Goal: Check status: Check status

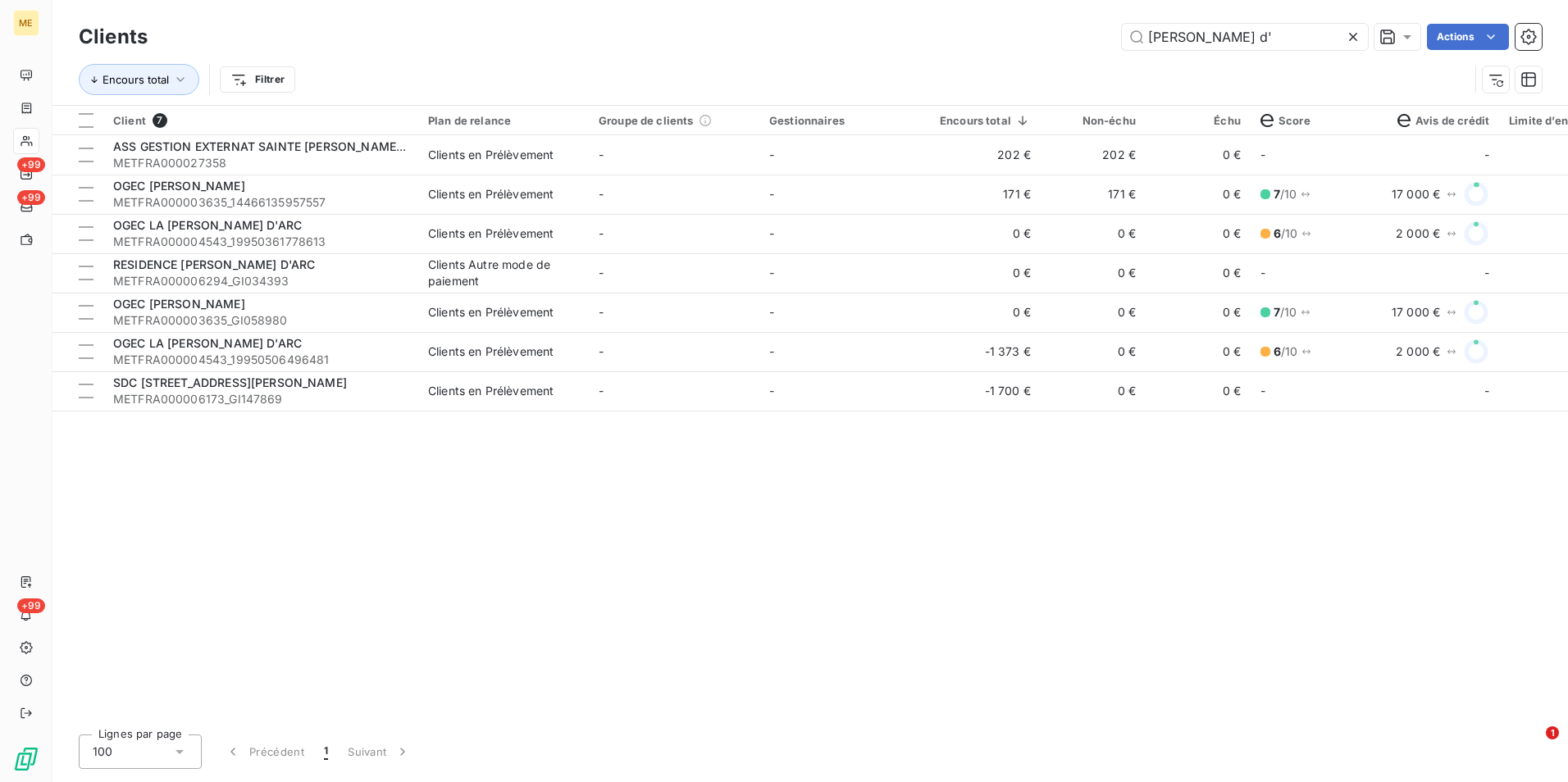
click at [1354, 22] on div "Clients [PERSON_NAME] d' Actions" at bounding box center [810, 36] width 1463 height 34
click at [1348, 33] on icon at bounding box center [1353, 37] width 17 height 17
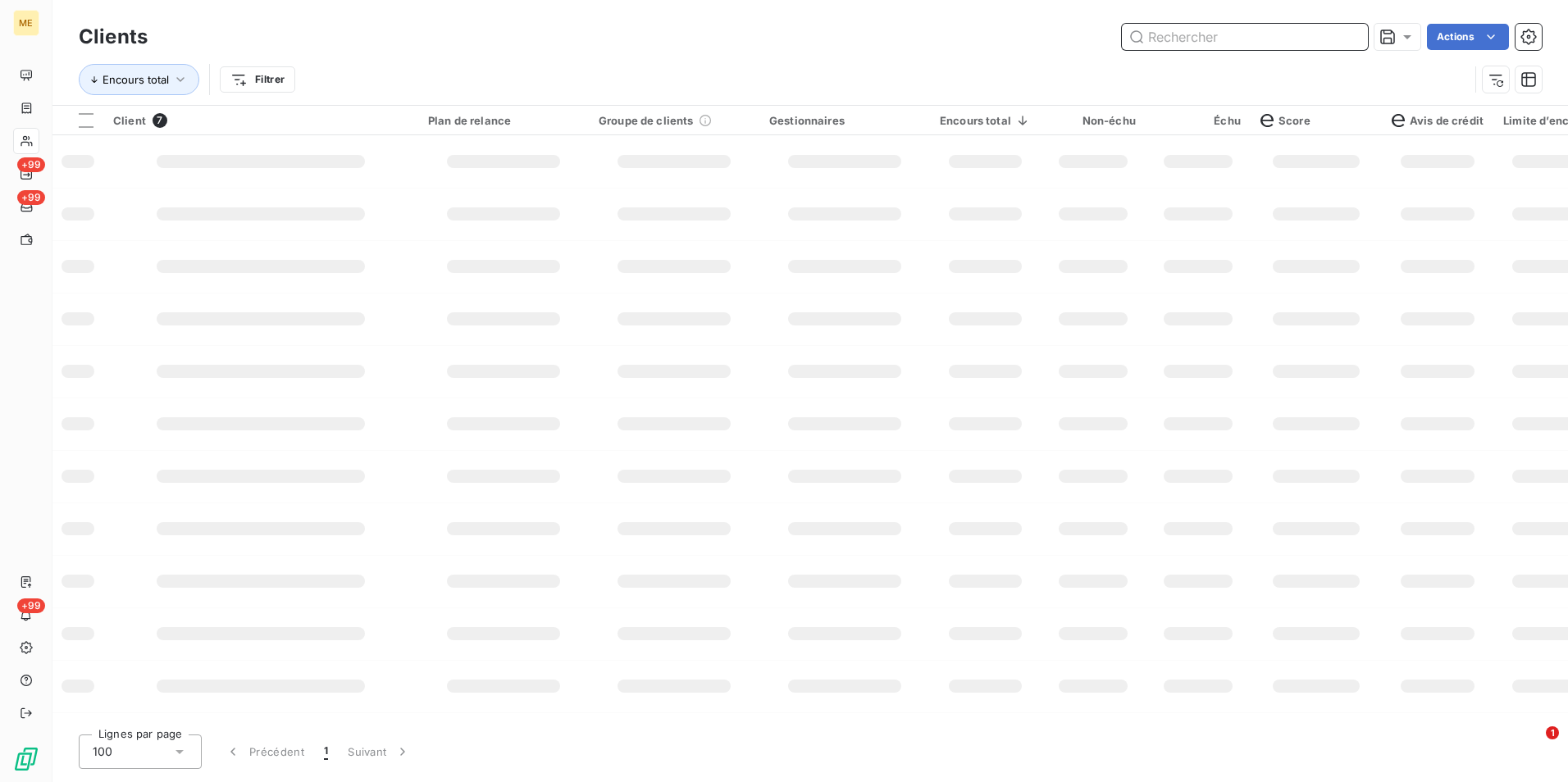
click at [1341, 44] on input "text" at bounding box center [1244, 37] width 246 height 26
paste input "METFRA000005517_GI110844"
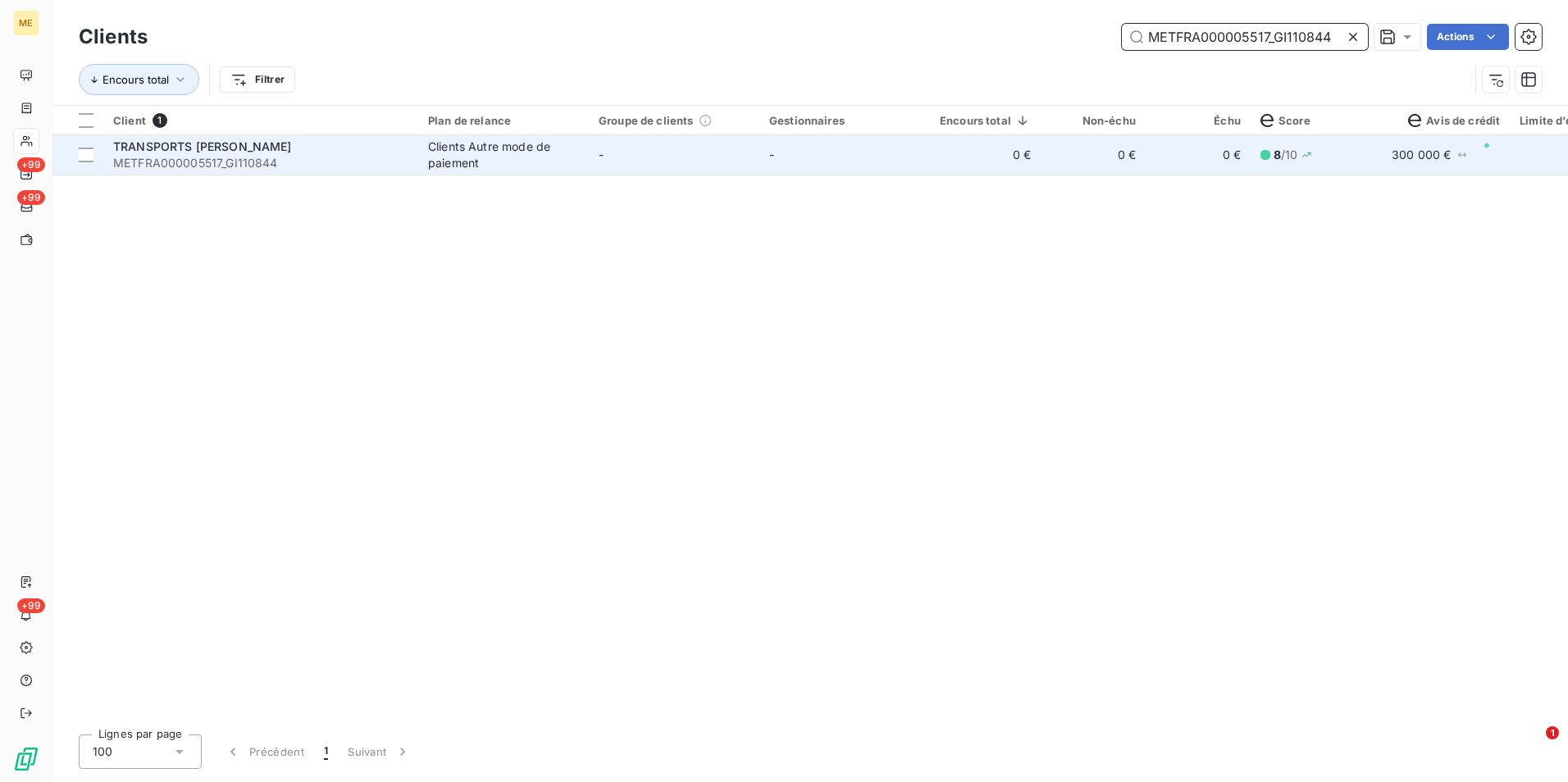
type input "METFRA000005517_GI110844"
click at [1108, 164] on td "0 €" at bounding box center [1092, 154] width 105 height 40
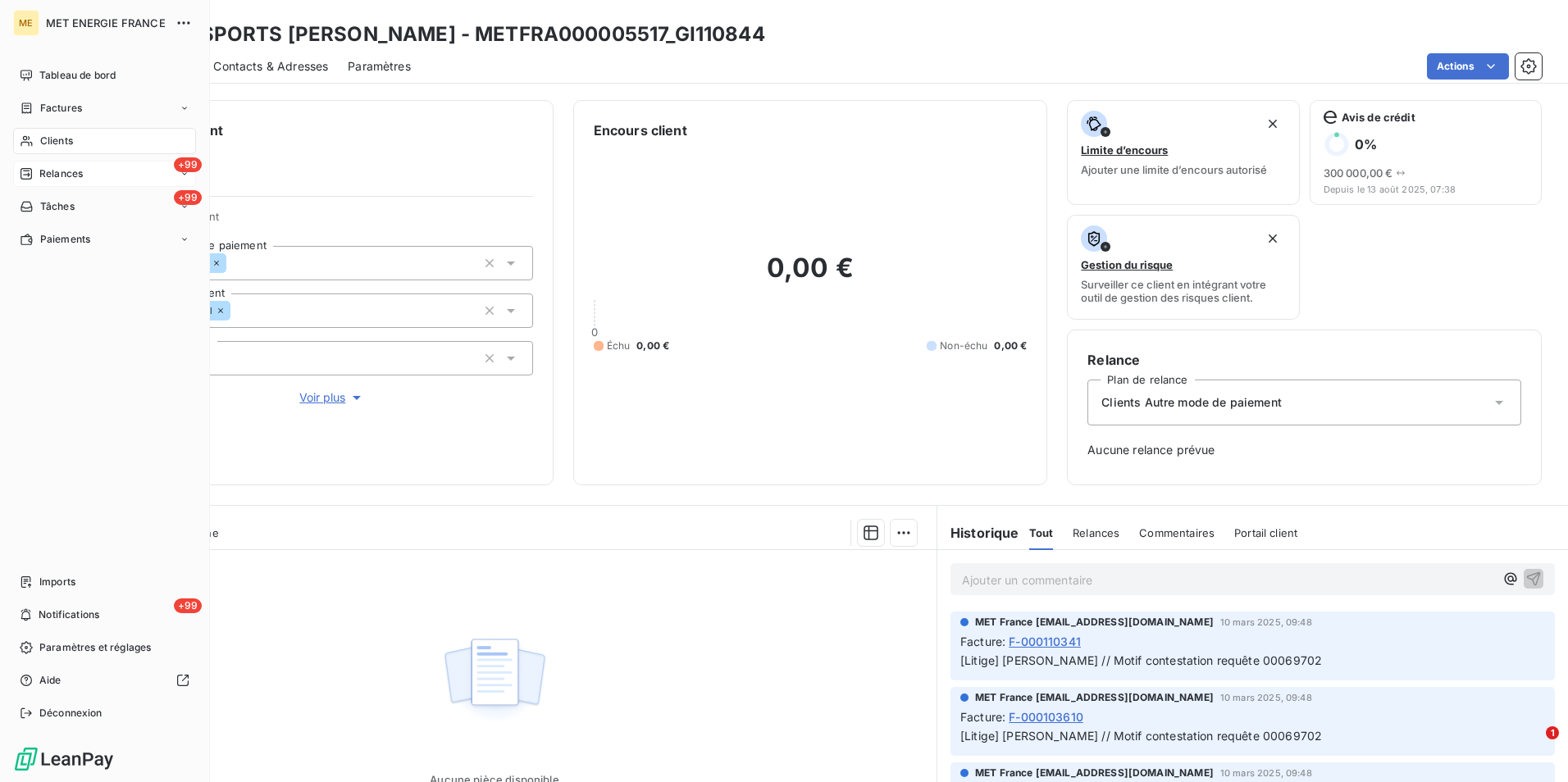
click at [100, 162] on div "+99 Relances" at bounding box center [104, 174] width 183 height 26
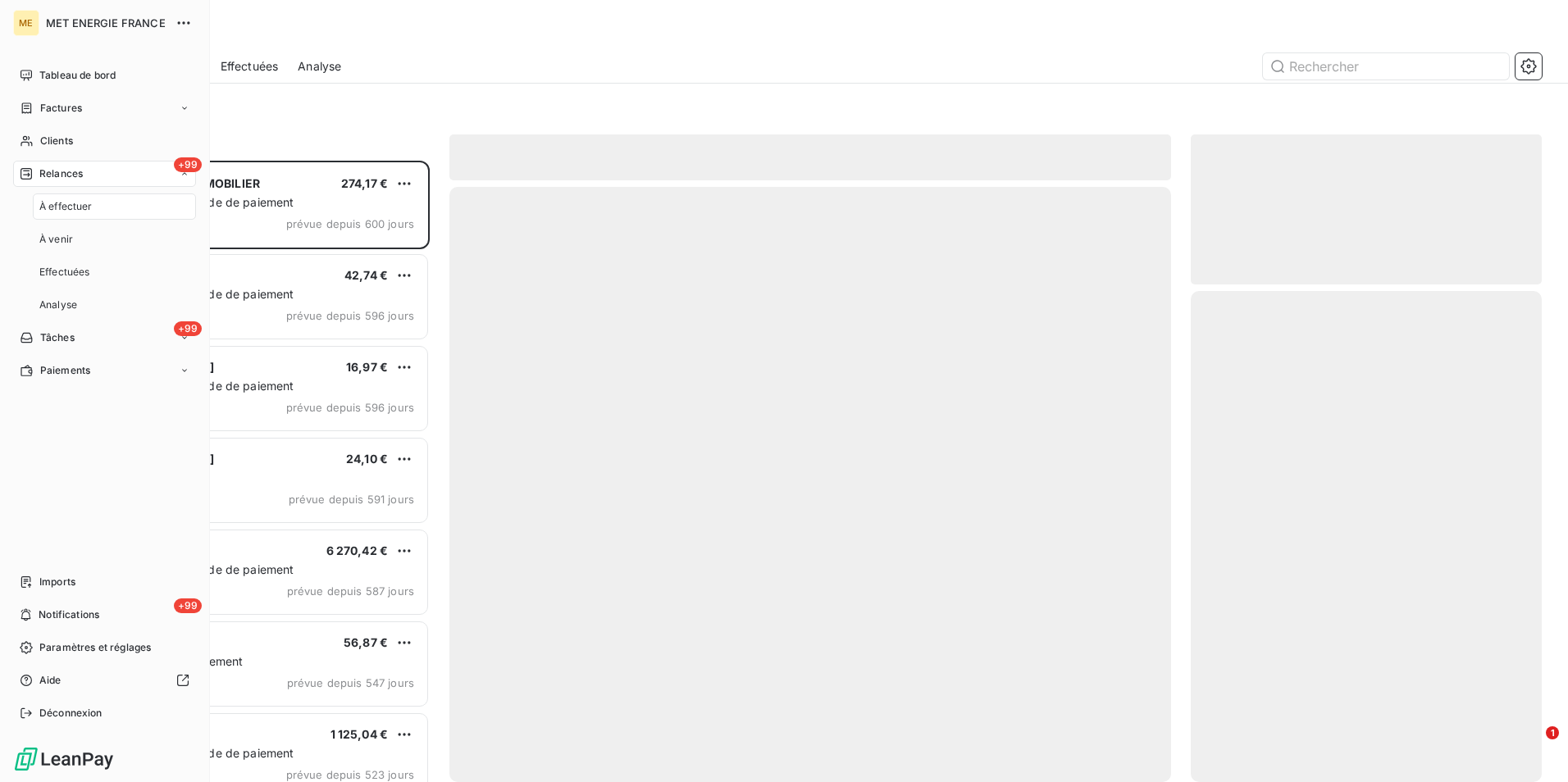
scroll to position [609, 339]
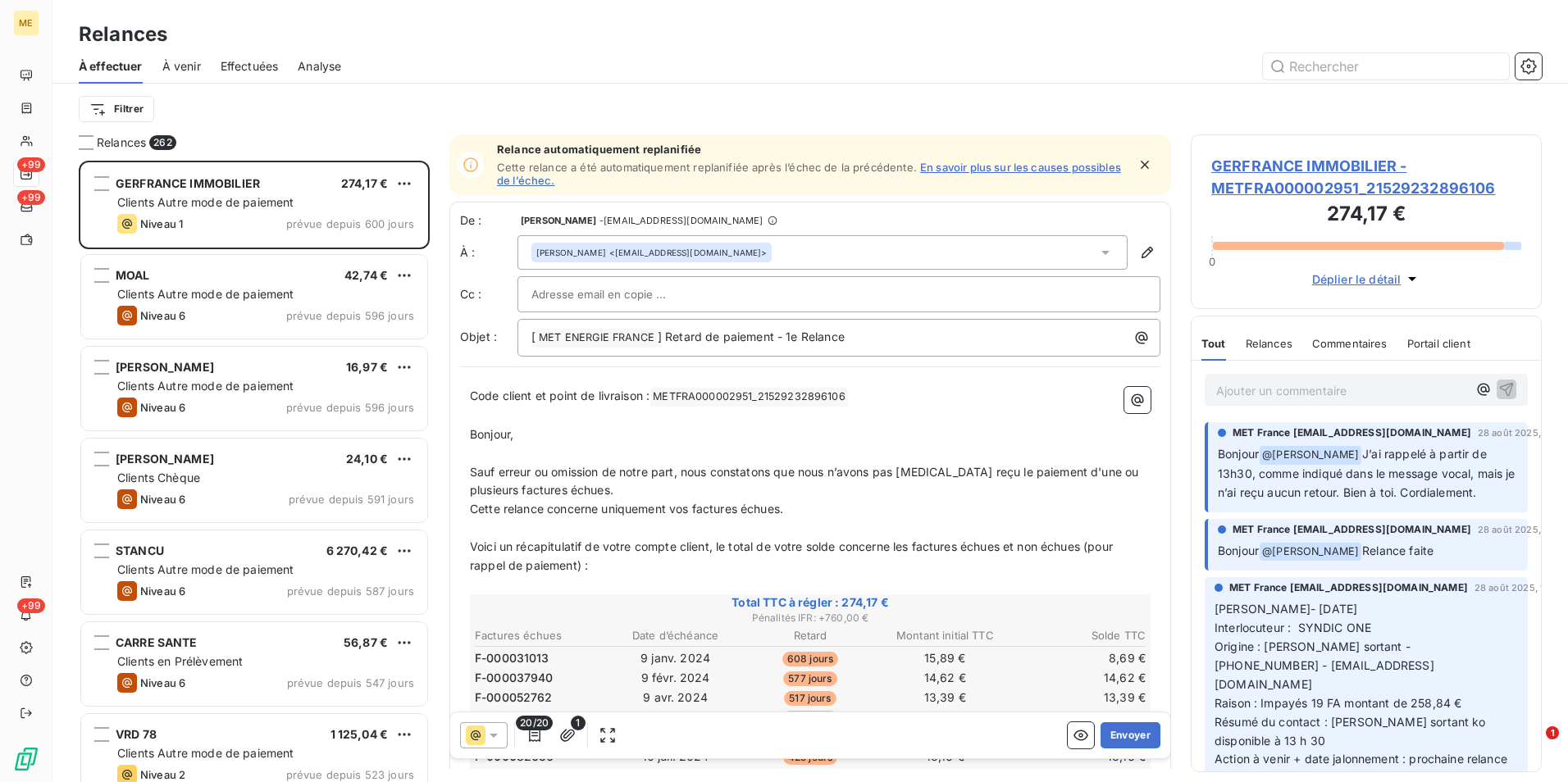
click at [266, 61] on span "Effectuées" at bounding box center [250, 66] width 58 height 17
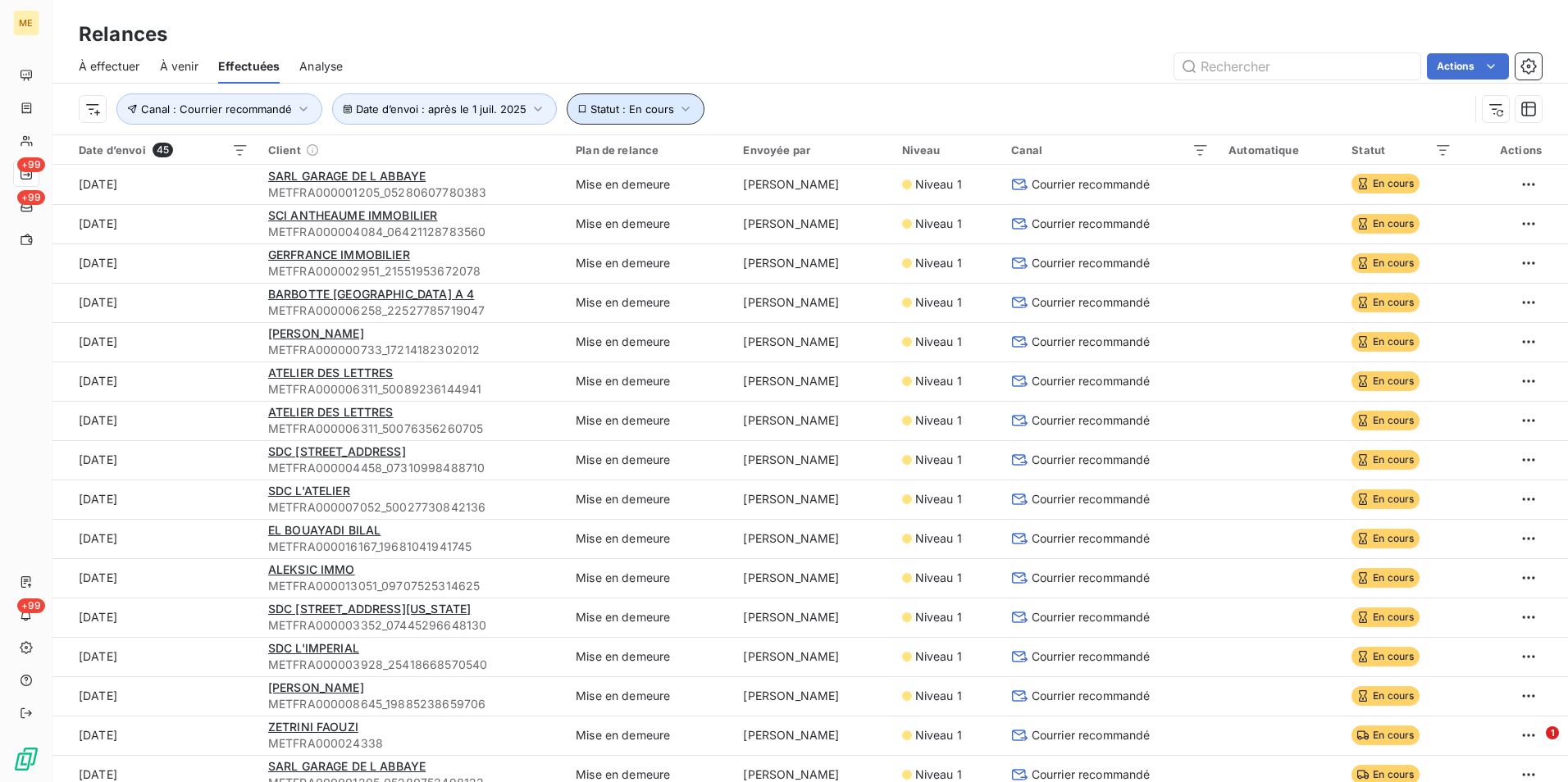
click at [646, 103] on span "Statut : En cours" at bounding box center [632, 109] width 84 height 13
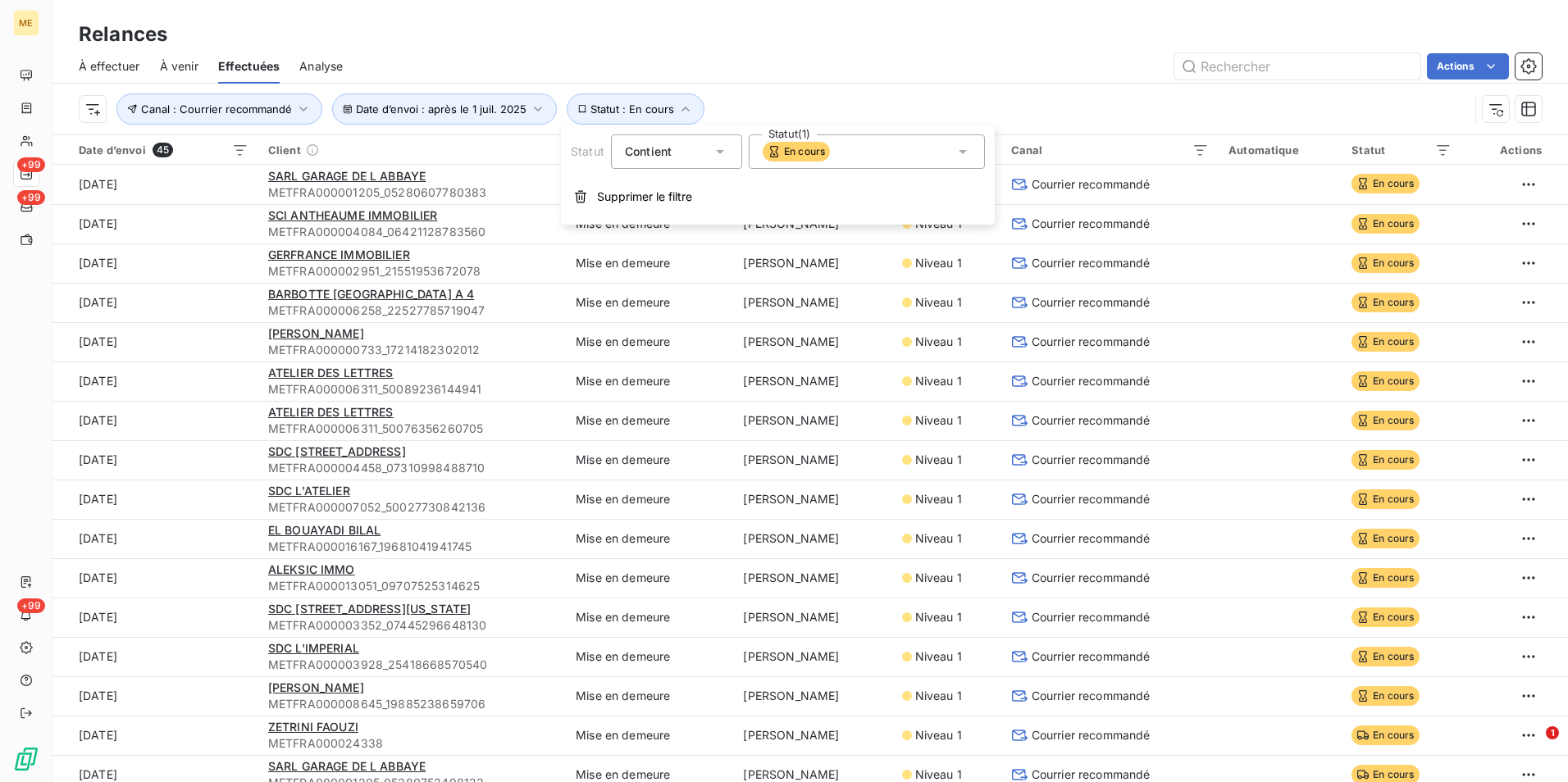
click at [867, 145] on div "En cours" at bounding box center [867, 151] width 236 height 34
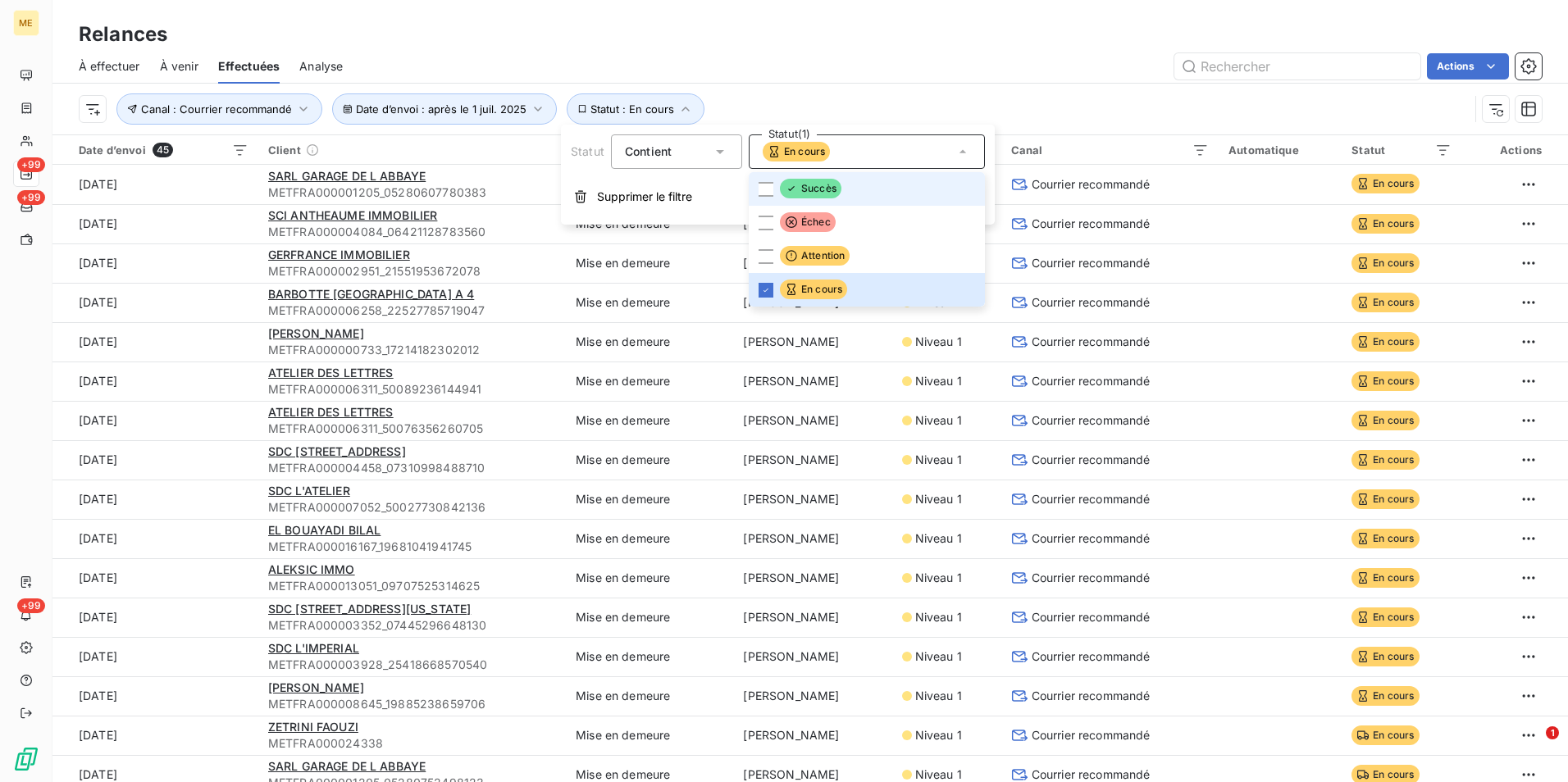
click at [798, 180] on span "Succès" at bounding box center [811, 189] width 62 height 19
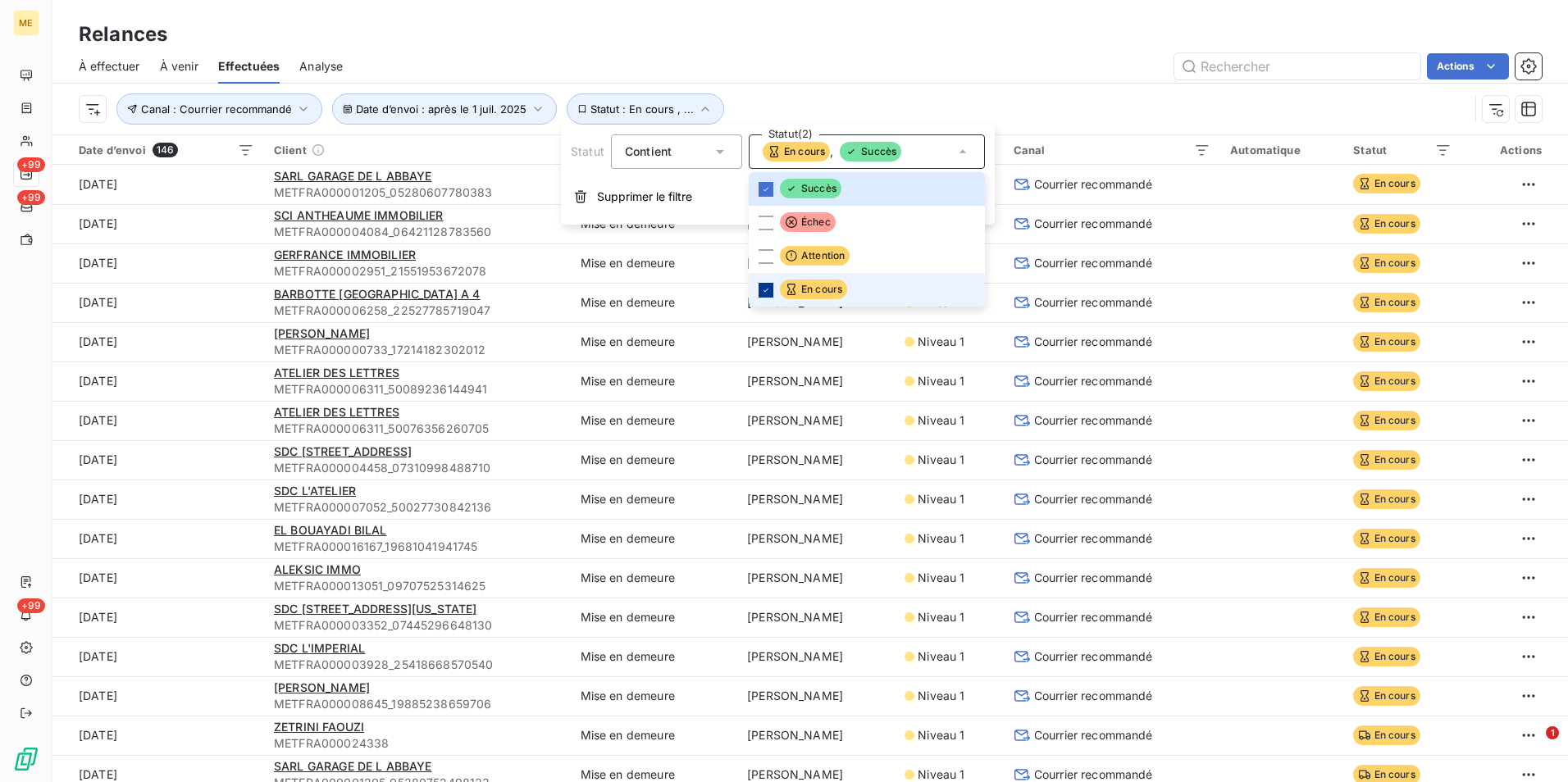
click at [762, 296] on div at bounding box center [766, 290] width 15 height 15
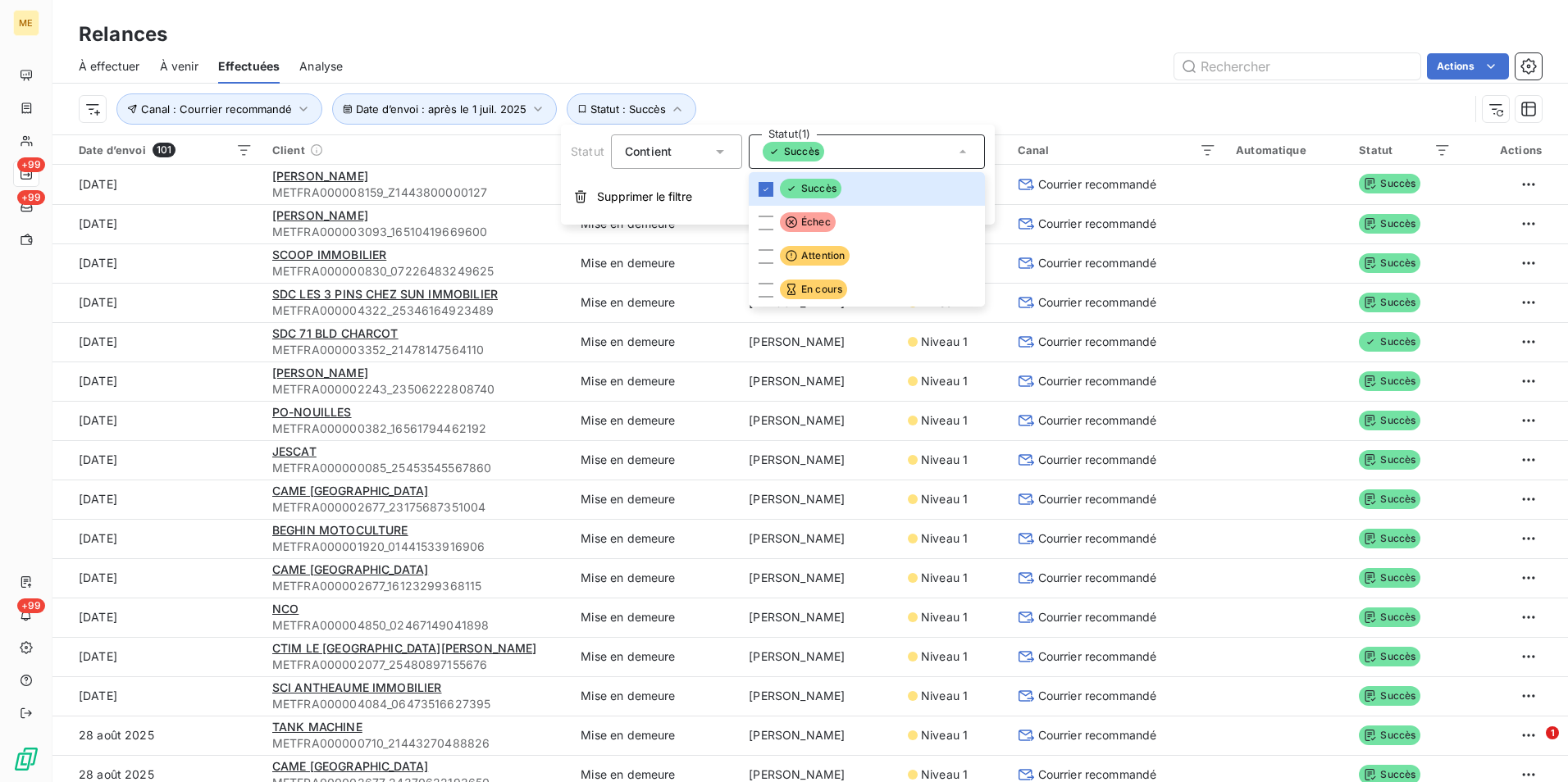
click at [833, 54] on div "Actions" at bounding box center [952, 66] width 1179 height 26
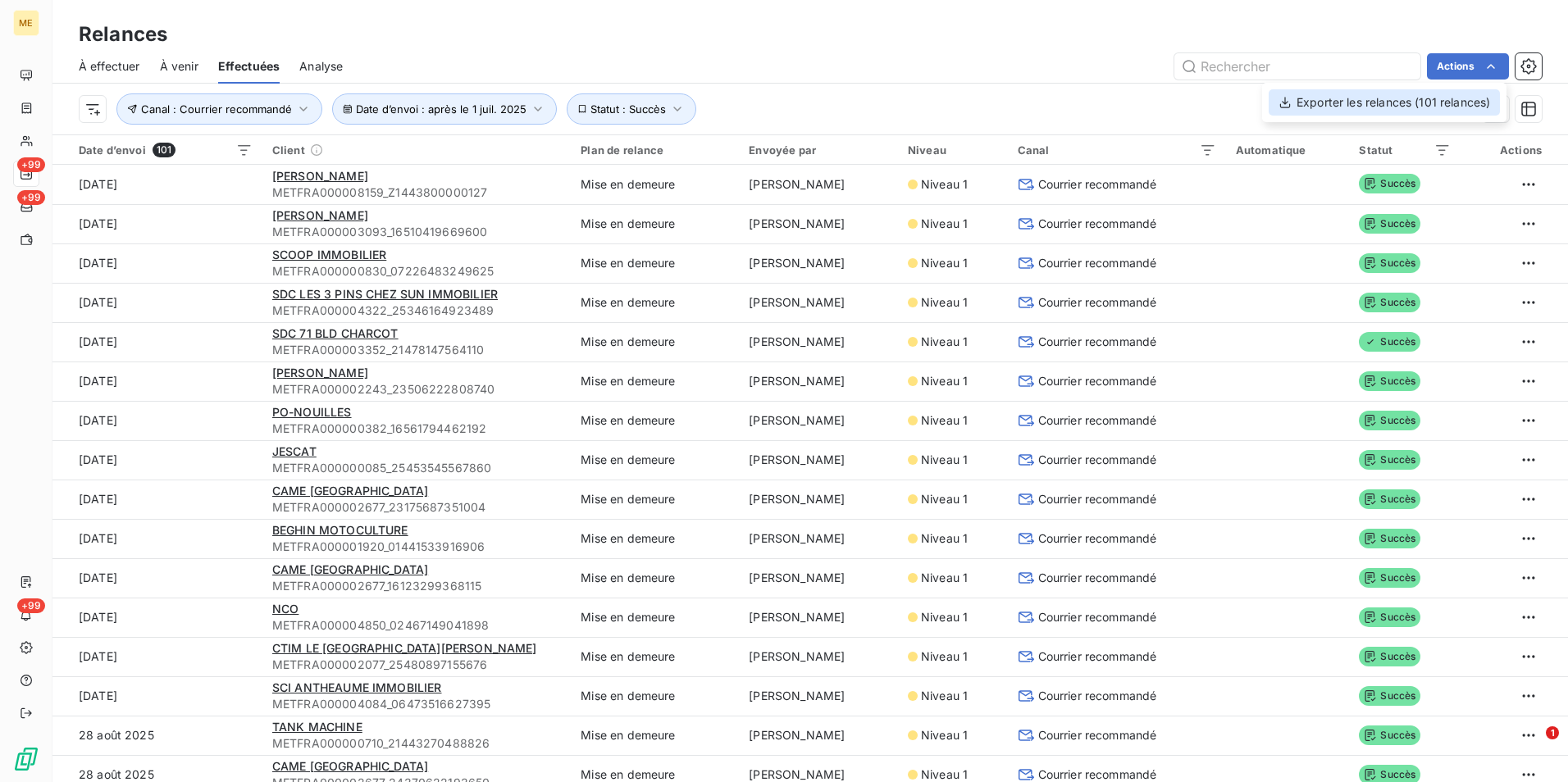
click at [1329, 108] on div "Exporter les relances (101 relances)" at bounding box center [1384, 102] width 231 height 26
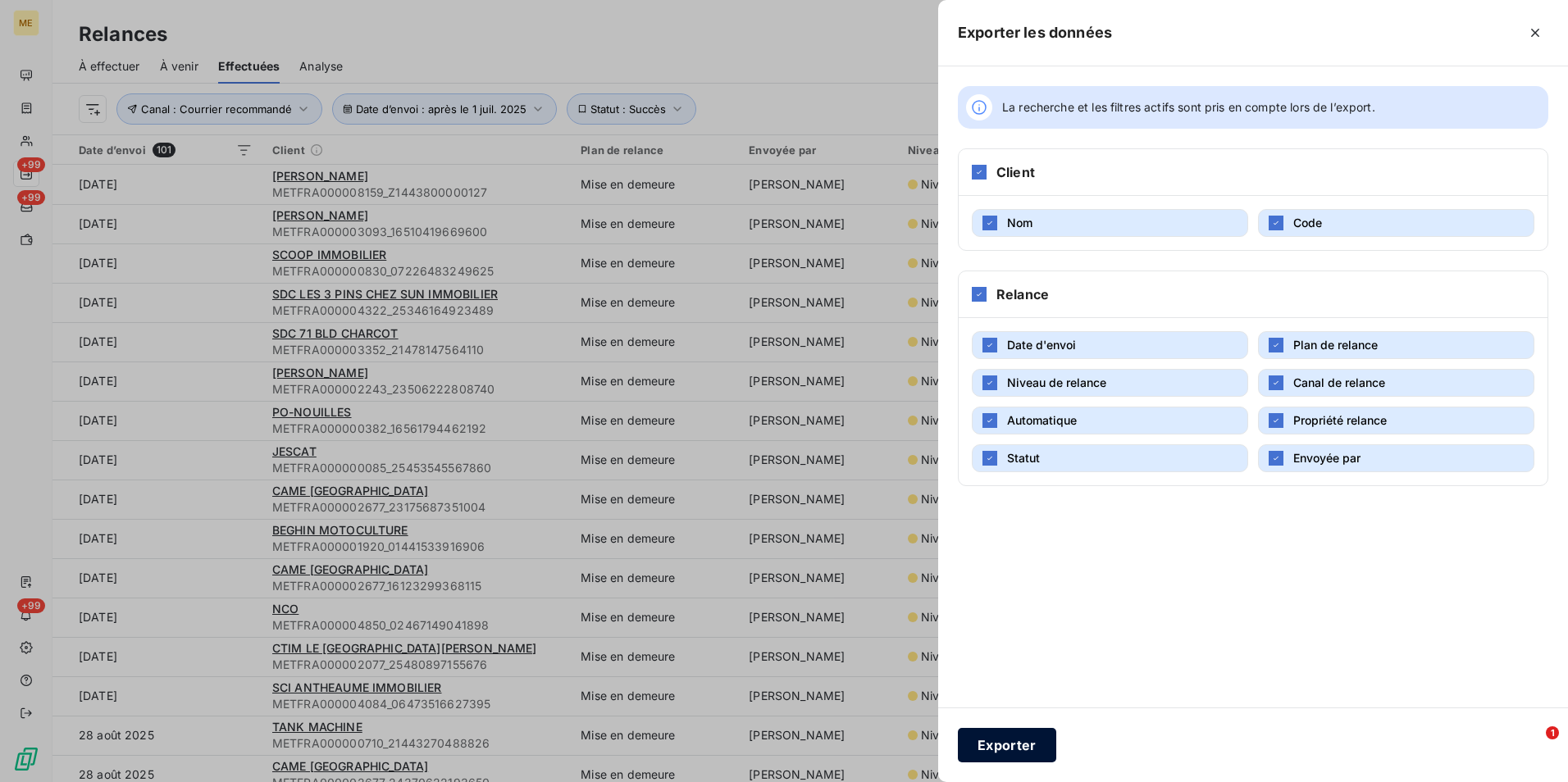
click at [991, 741] on button "Exporter" at bounding box center [1007, 745] width 99 height 34
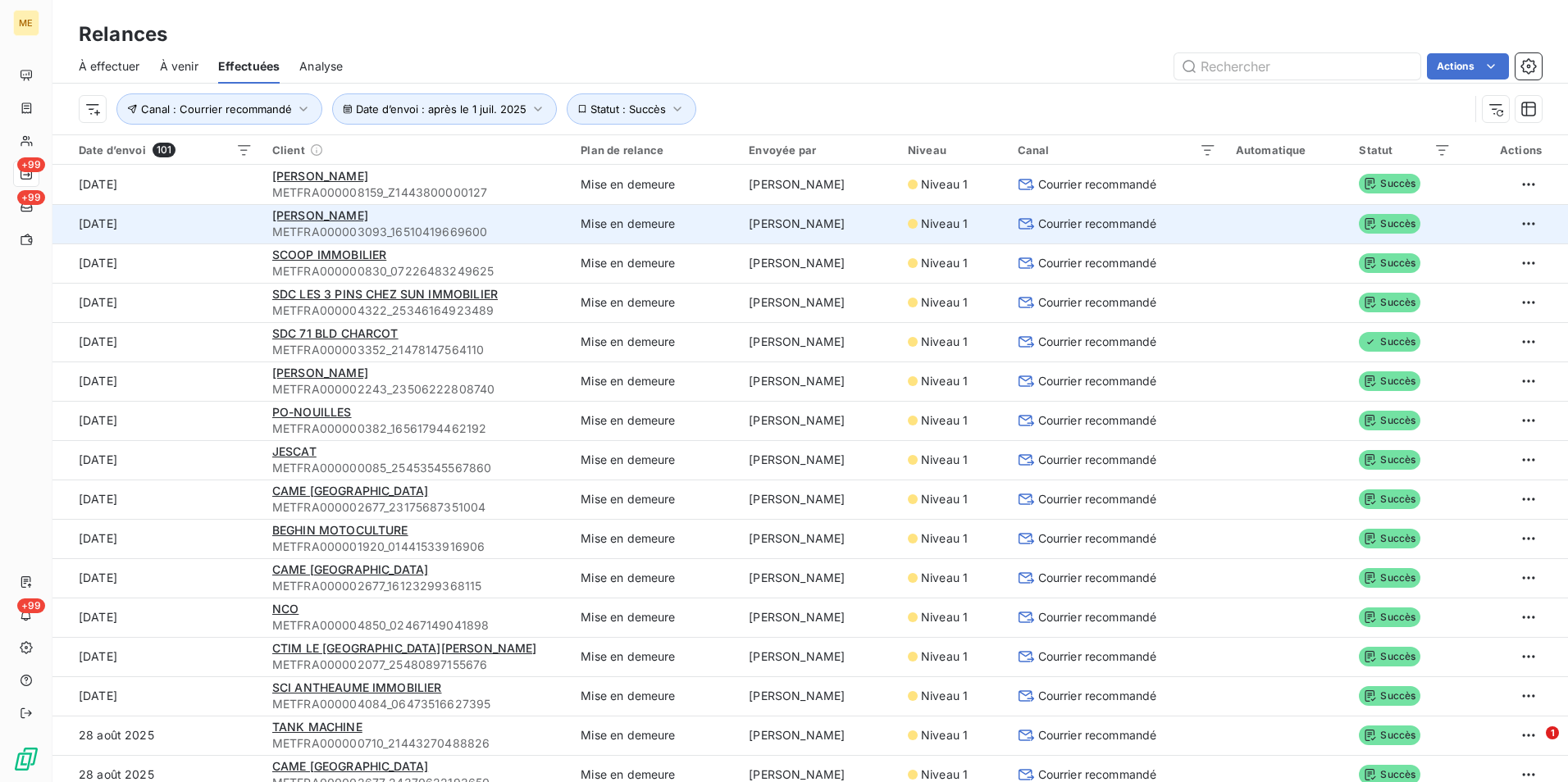
drag, startPoint x: 782, startPoint y: 55, endPoint x: 545, endPoint y: 208, distance: 282.1
click at [780, 56] on div "Actions" at bounding box center [952, 66] width 1179 height 26
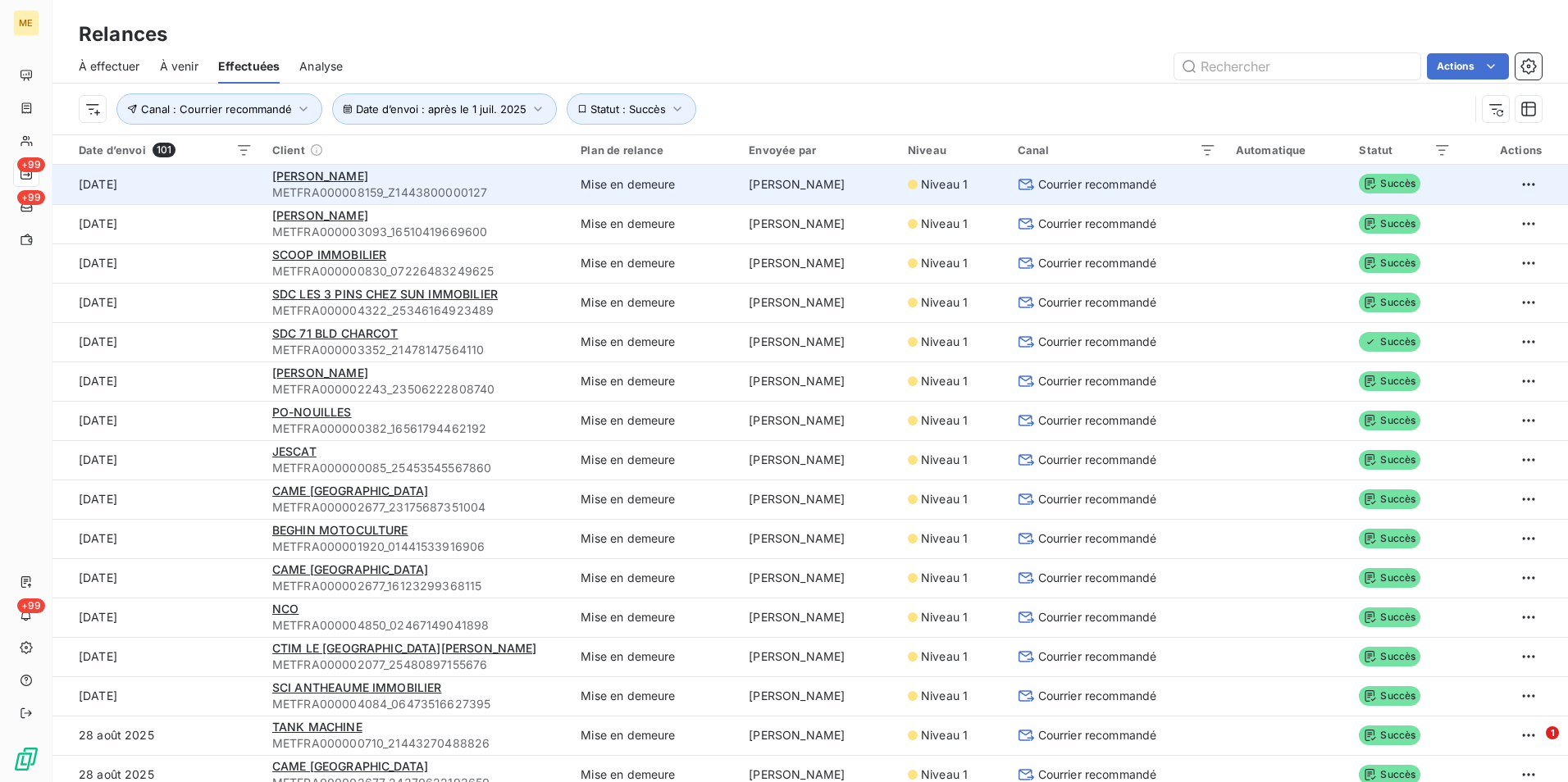
click at [405, 193] on span "METFRA000008159_Z1443800000127" at bounding box center [416, 192] width 289 height 17
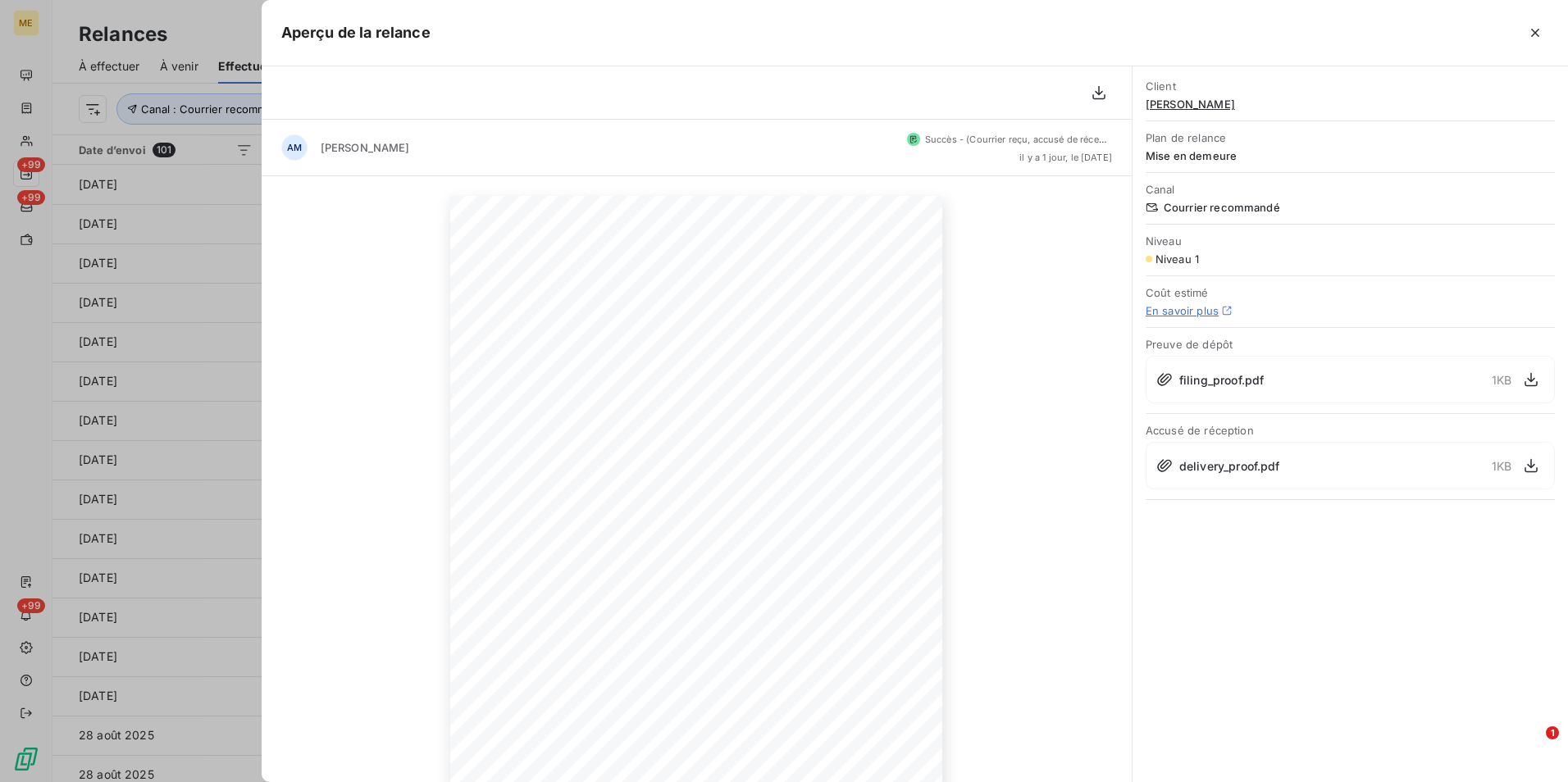
click at [267, 340] on div "4 septembre 2025 Objet : [MET ENERGIE FRANCE] Retard de paiement - Mise en deme…" at bounding box center [696, 545] width 870 height 736
click at [222, 327] on div at bounding box center [784, 391] width 1568 height 782
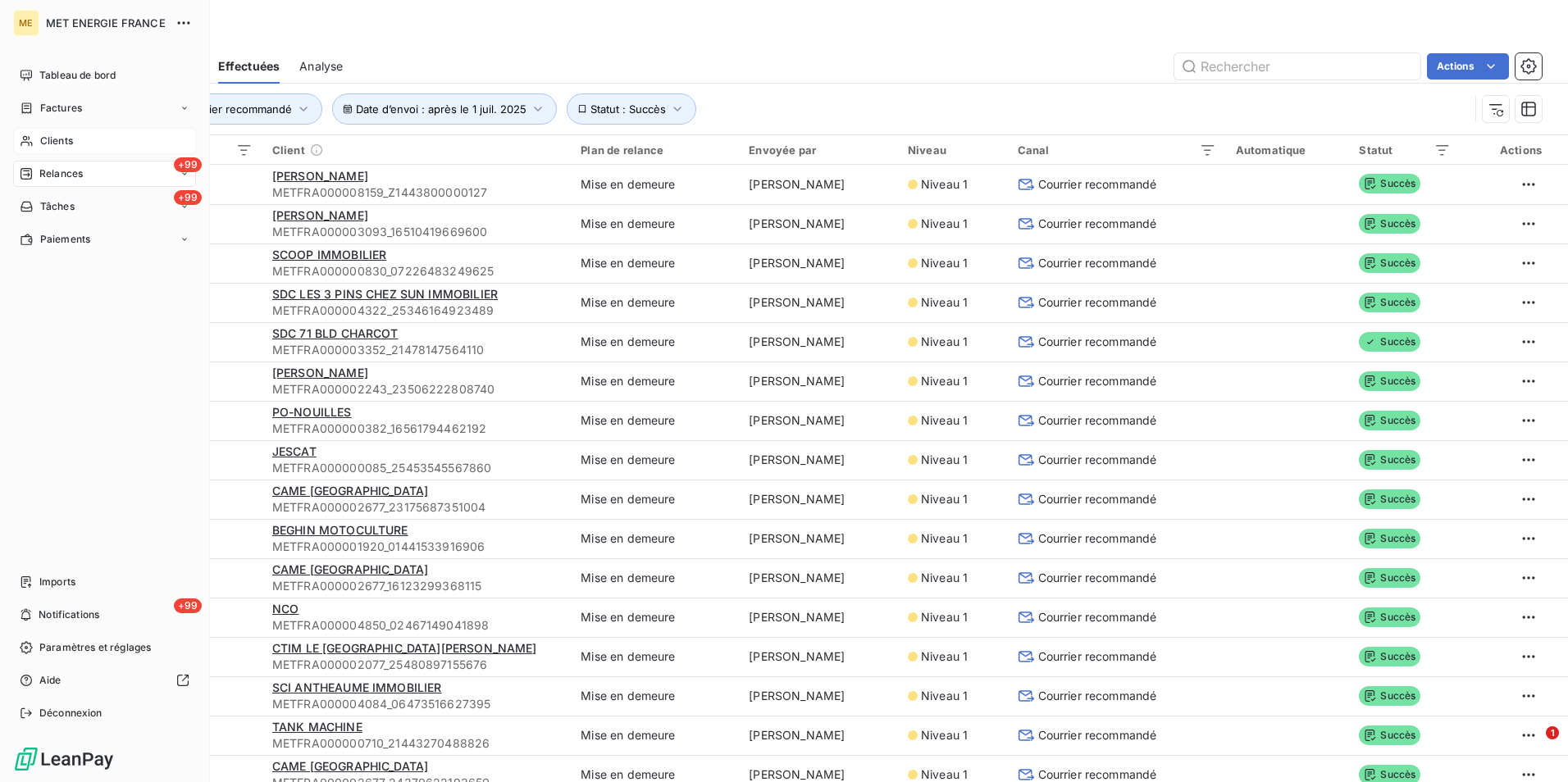
drag, startPoint x: 46, startPoint y: 146, endPoint x: 96, endPoint y: 136, distance: 51.0
click at [46, 146] on span "Clients" at bounding box center [56, 140] width 33 height 15
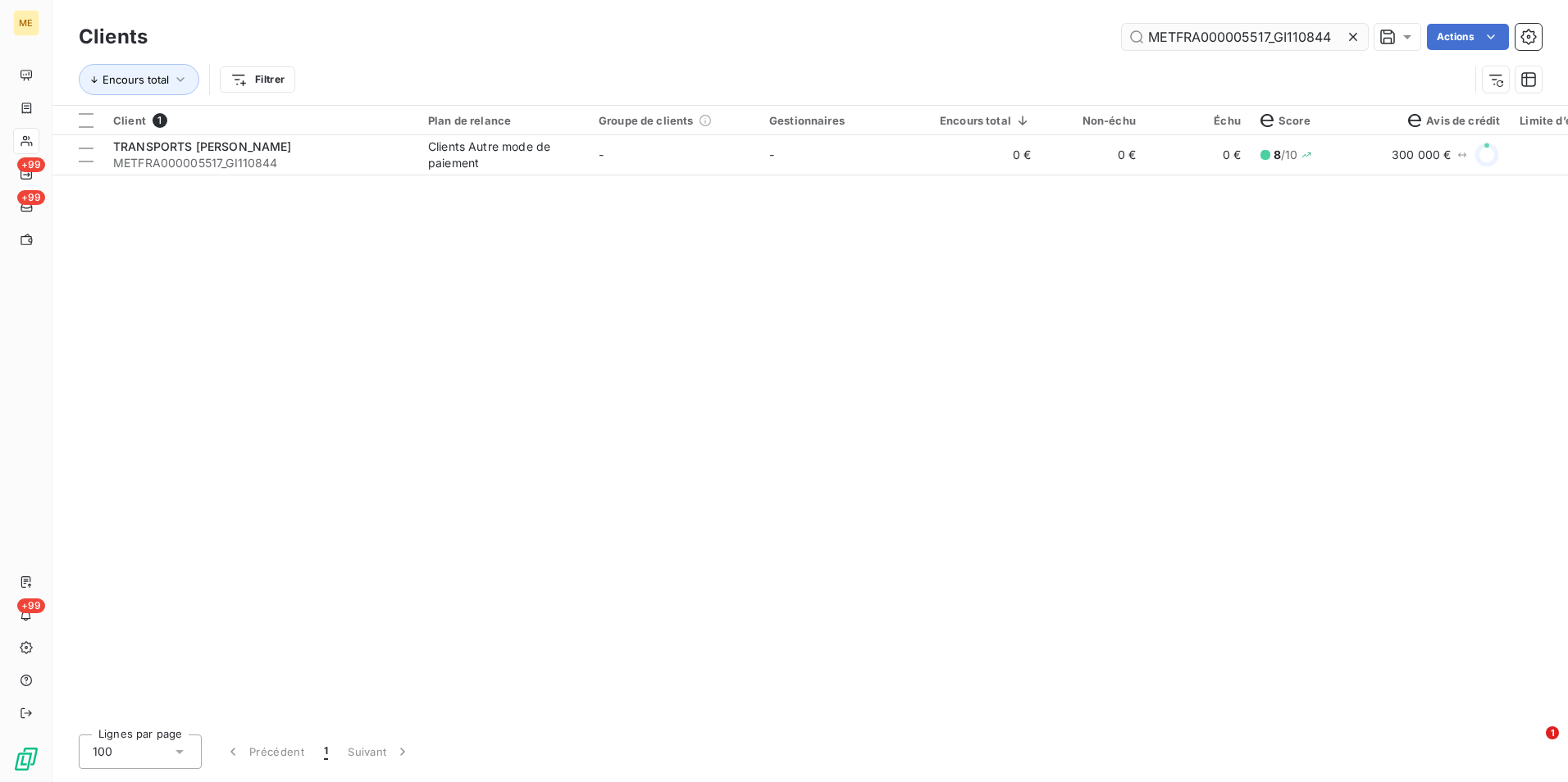
click at [1349, 38] on icon at bounding box center [1353, 37] width 17 height 17
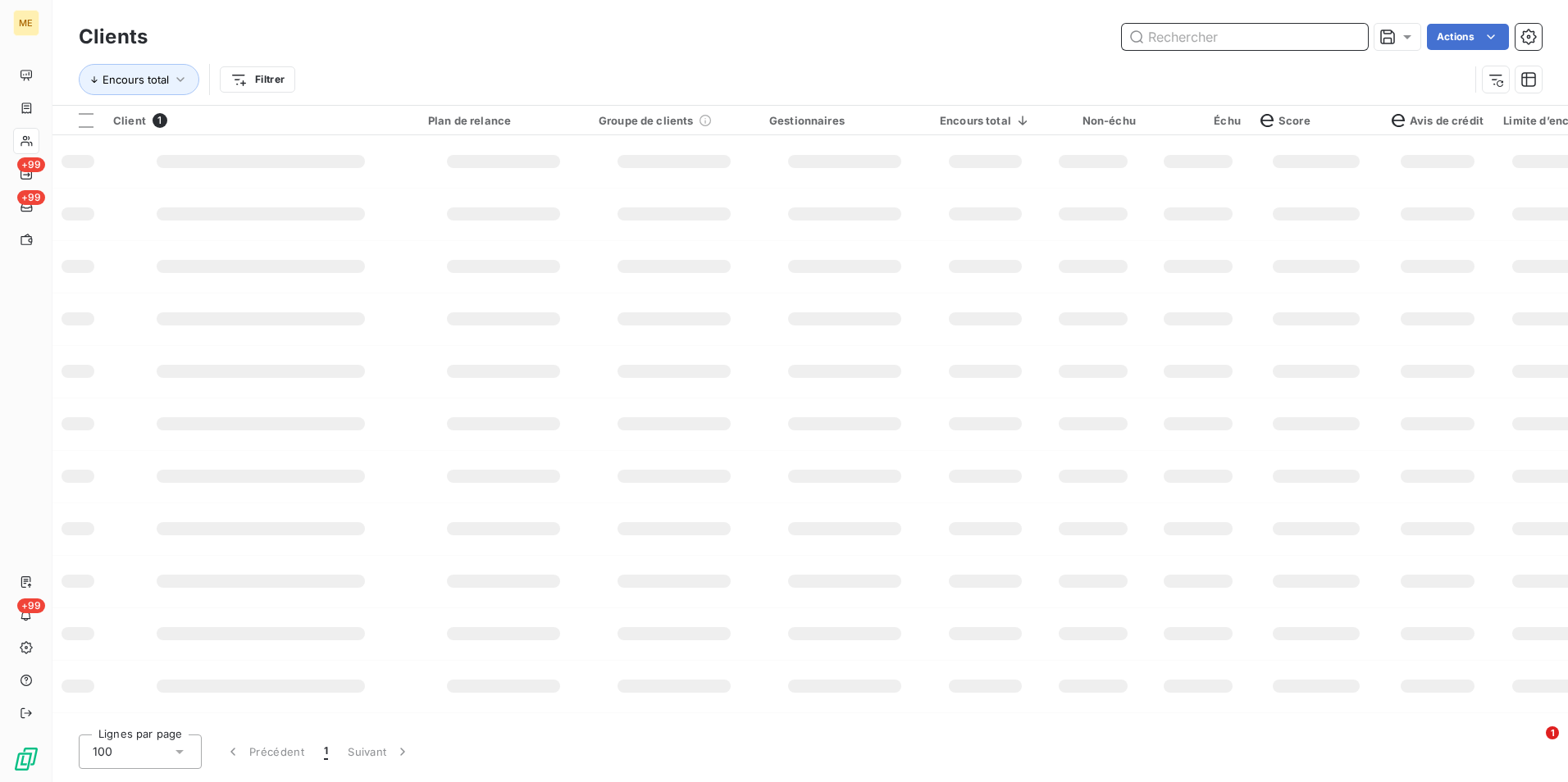
click at [1347, 38] on input "text" at bounding box center [1244, 37] width 246 height 26
paste input "METFRA000003093_16510419669600"
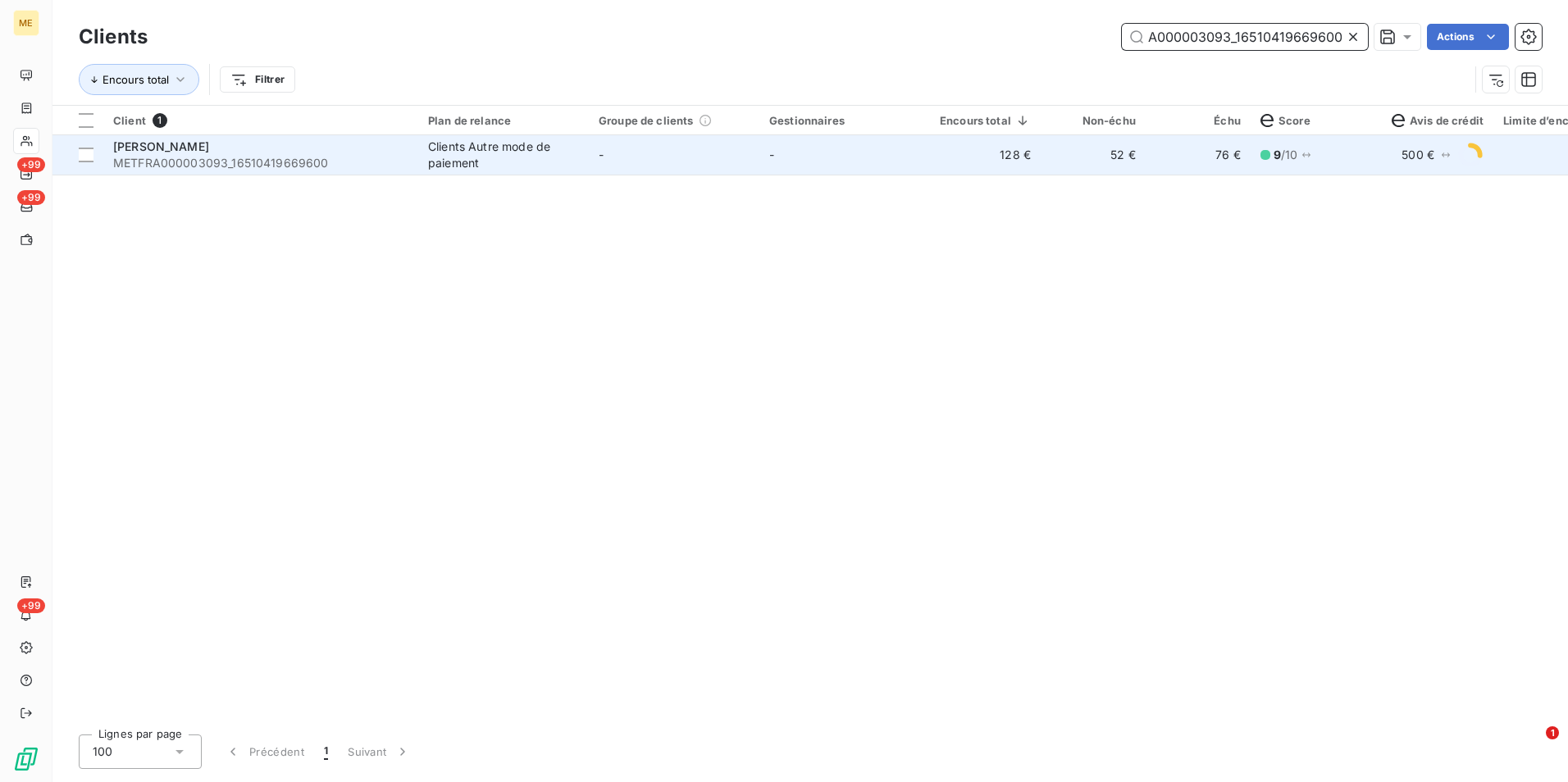
type input "METFRA000003093_16510419669600"
click at [698, 157] on td "-" at bounding box center [673, 154] width 170 height 40
